Goal: Navigation & Orientation: Find specific page/section

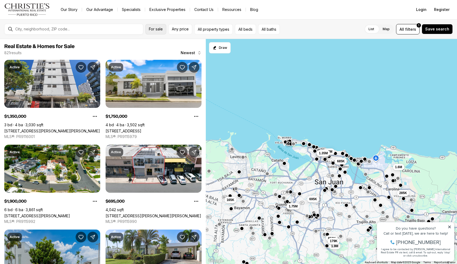
click at [159, 33] on button "For sale" at bounding box center [155, 29] width 21 height 10
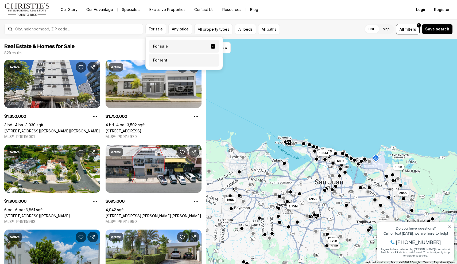
click at [159, 61] on label "For rent" at bounding box center [184, 60] width 71 height 13
click at [211, 58] on button "For rent" at bounding box center [213, 58] width 4 height 0
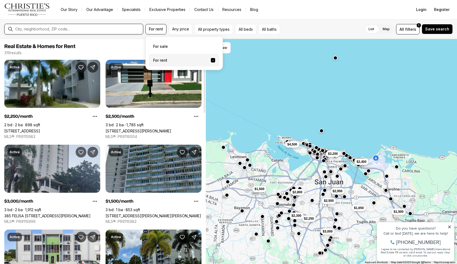
click at [82, 31] on input "text" at bounding box center [78, 29] width 126 height 5
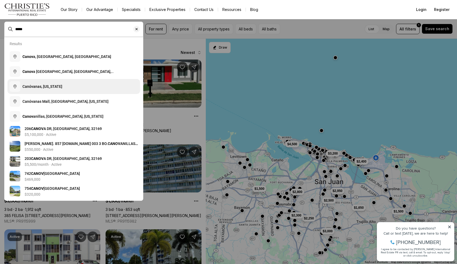
click at [48, 83] on button "Canóvanas, [US_STATE]" at bounding box center [73, 86] width 133 height 15
type input "**********"
